Goal: Find specific page/section: Find specific page/section

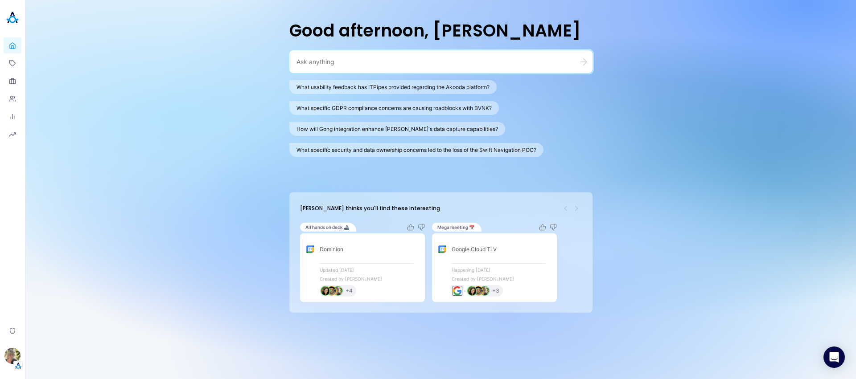
click at [116, 93] on div "Good afternoon, [PERSON_NAME] What usability feedback has ITPipes provided rega…" at bounding box center [440, 189] width 830 height 379
click at [4, 353] on img "button" at bounding box center [12, 356] width 16 height 16
click at [47, 310] on link "Backoffice" at bounding box center [62, 313] width 66 height 14
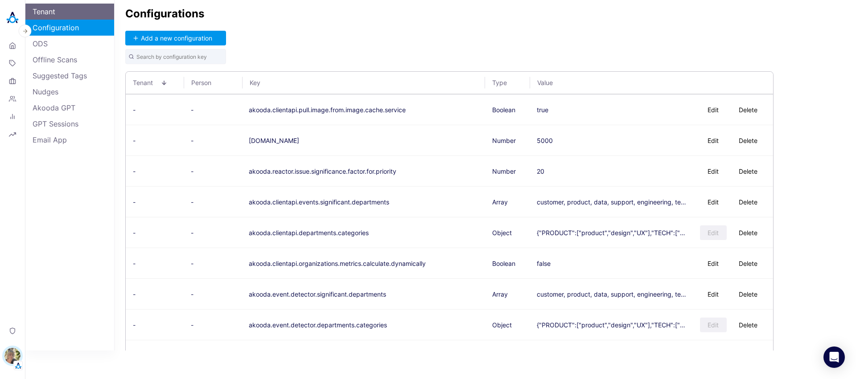
click at [67, 6] on link "Tenant" at bounding box center [69, 12] width 89 height 16
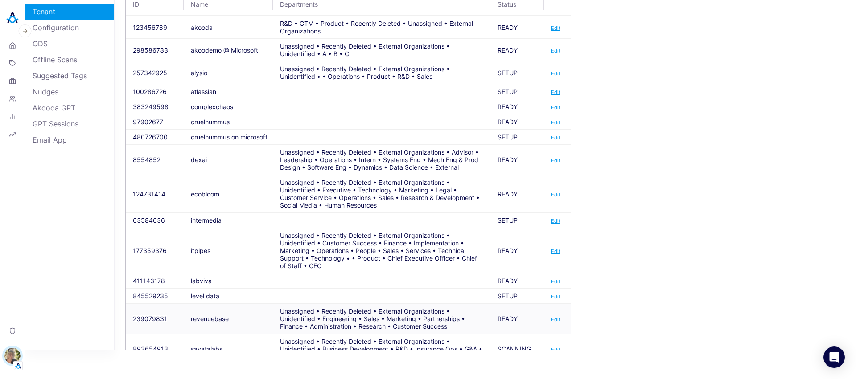
scroll to position [142, 0]
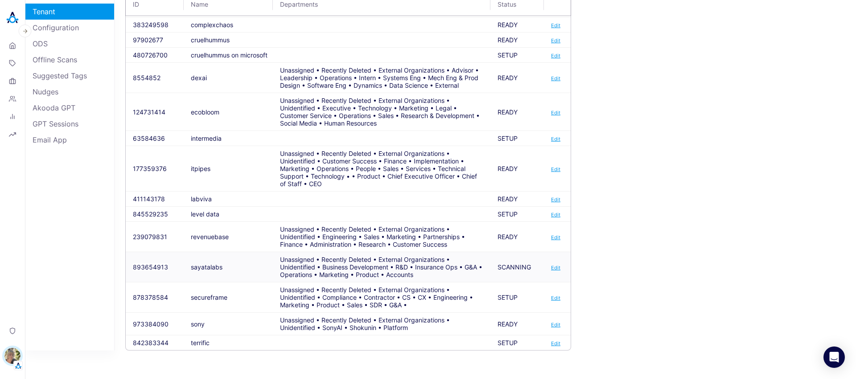
click at [152, 267] on button "893654913" at bounding box center [150, 267] width 35 height 8
